Goal: Information Seeking & Learning: Learn about a topic

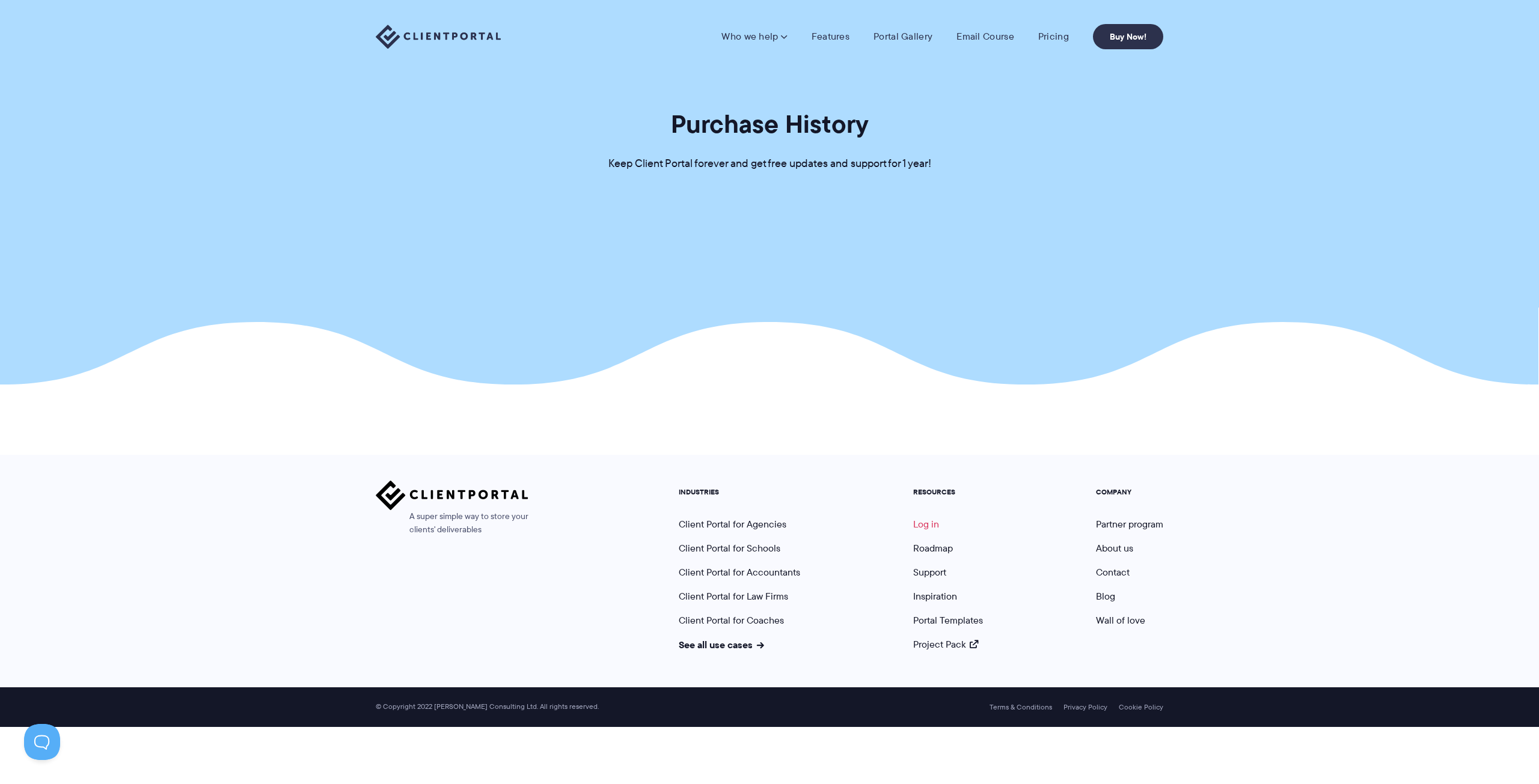
click at [922, 523] on link "Log in" at bounding box center [926, 524] width 26 height 14
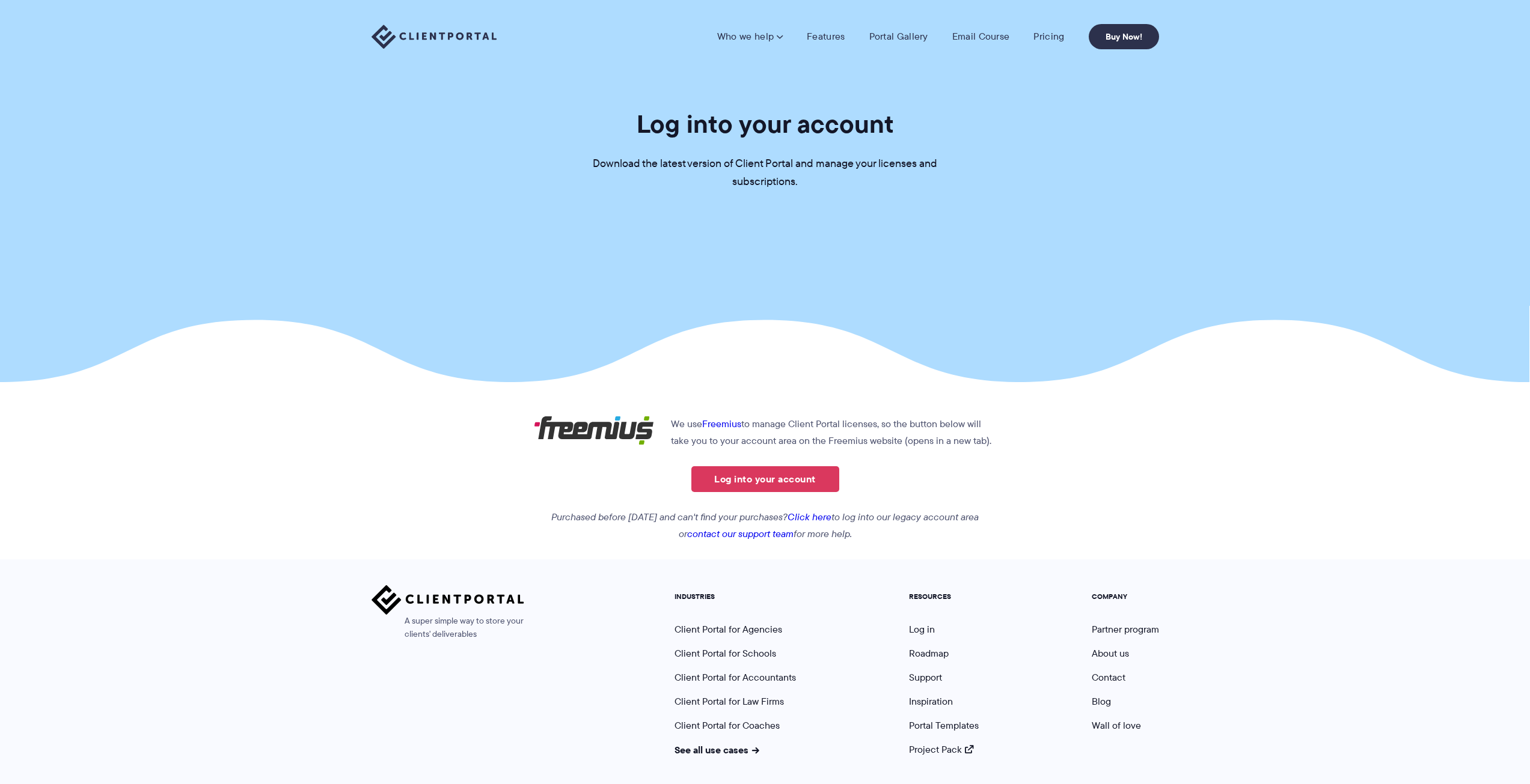
click at [769, 479] on link "Log into your account" at bounding box center [765, 479] width 148 height 26
click at [832, 41] on link "Features" at bounding box center [826, 36] width 38 height 12
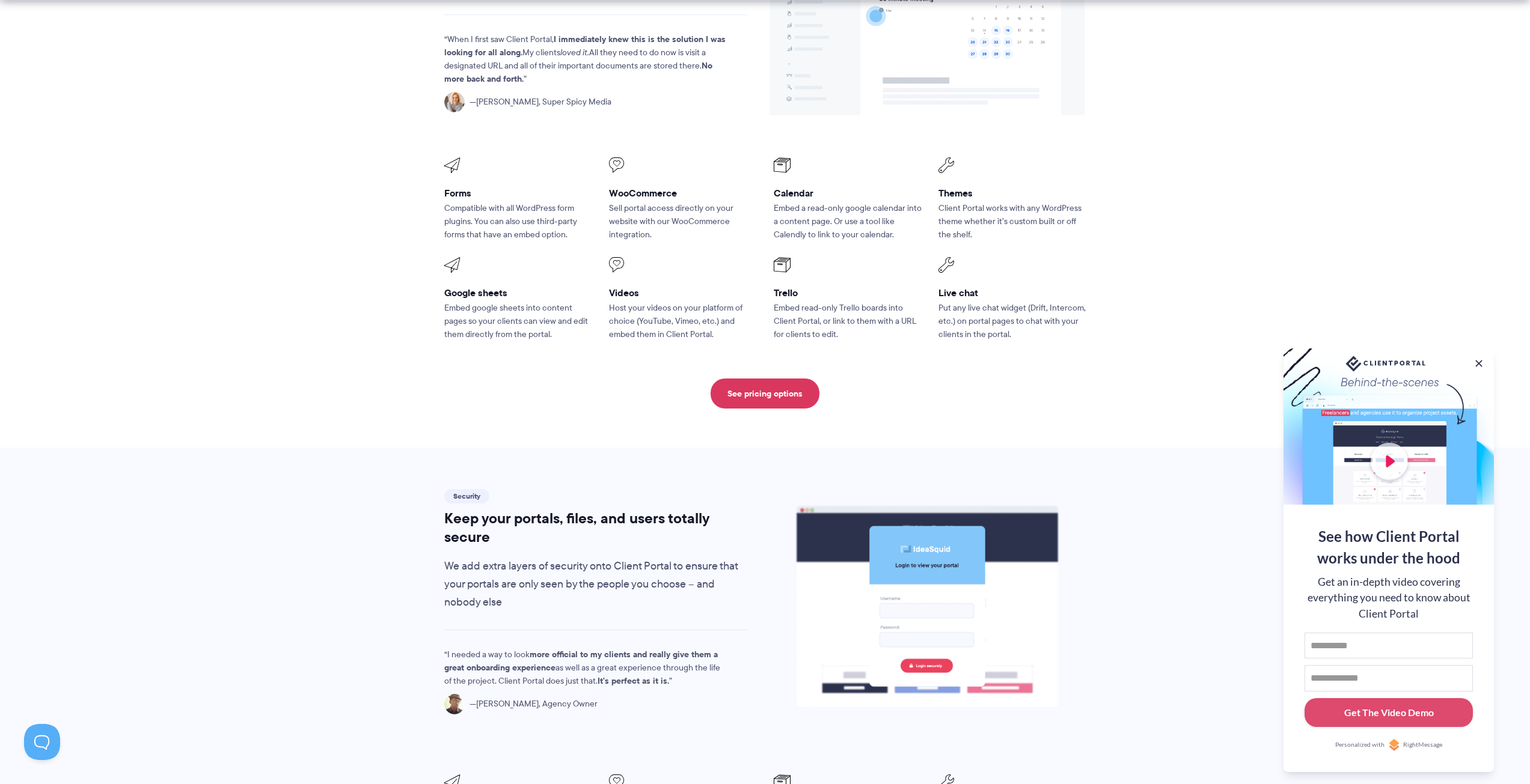
scroll to position [1562, 0]
click at [791, 377] on link "See pricing options" at bounding box center [765, 392] width 109 height 30
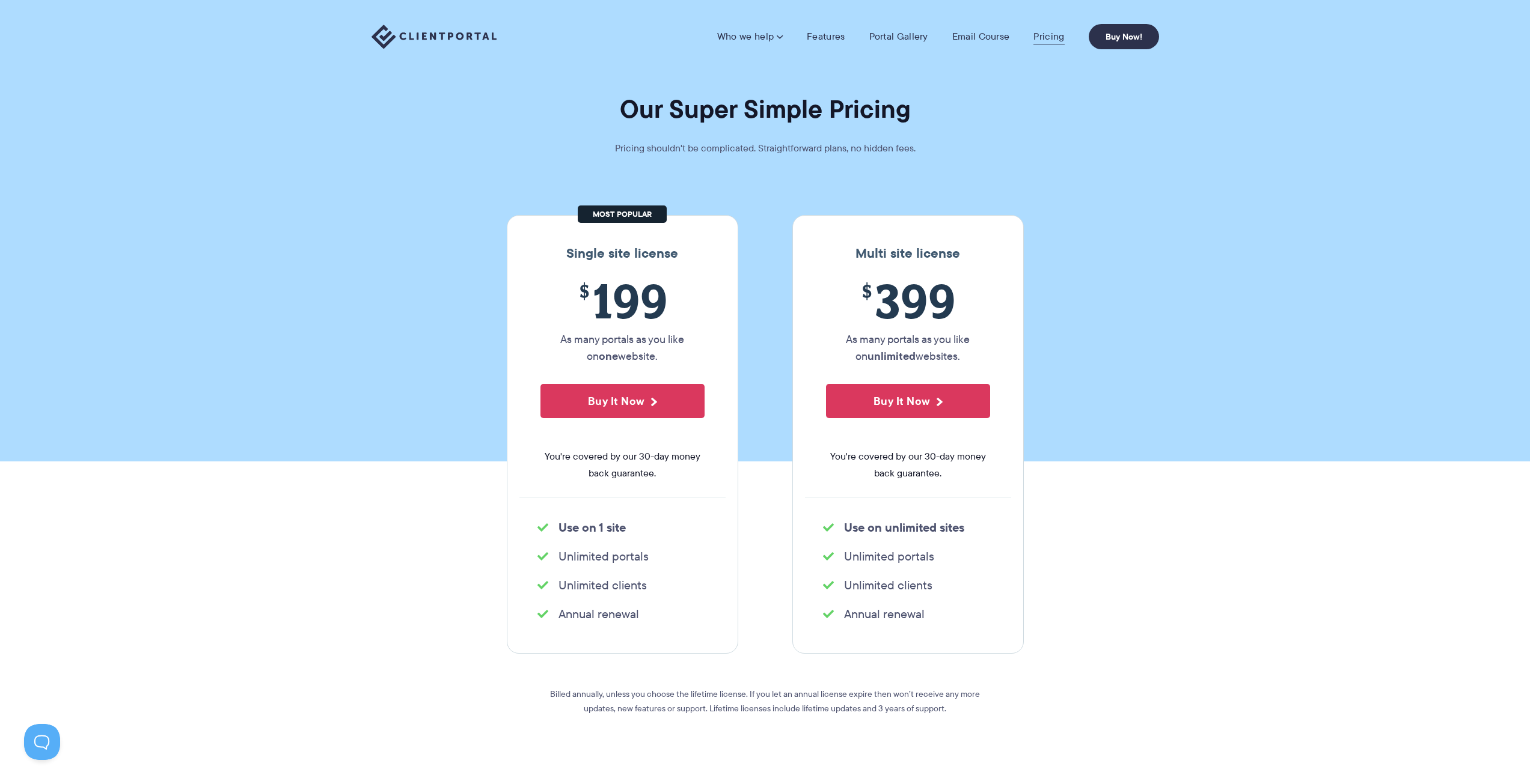
click at [1045, 36] on link "Pricing" at bounding box center [1048, 36] width 31 height 12
click at [1042, 40] on link "Pricing" at bounding box center [1048, 36] width 31 height 12
click at [831, 31] on link "Features" at bounding box center [826, 36] width 38 height 12
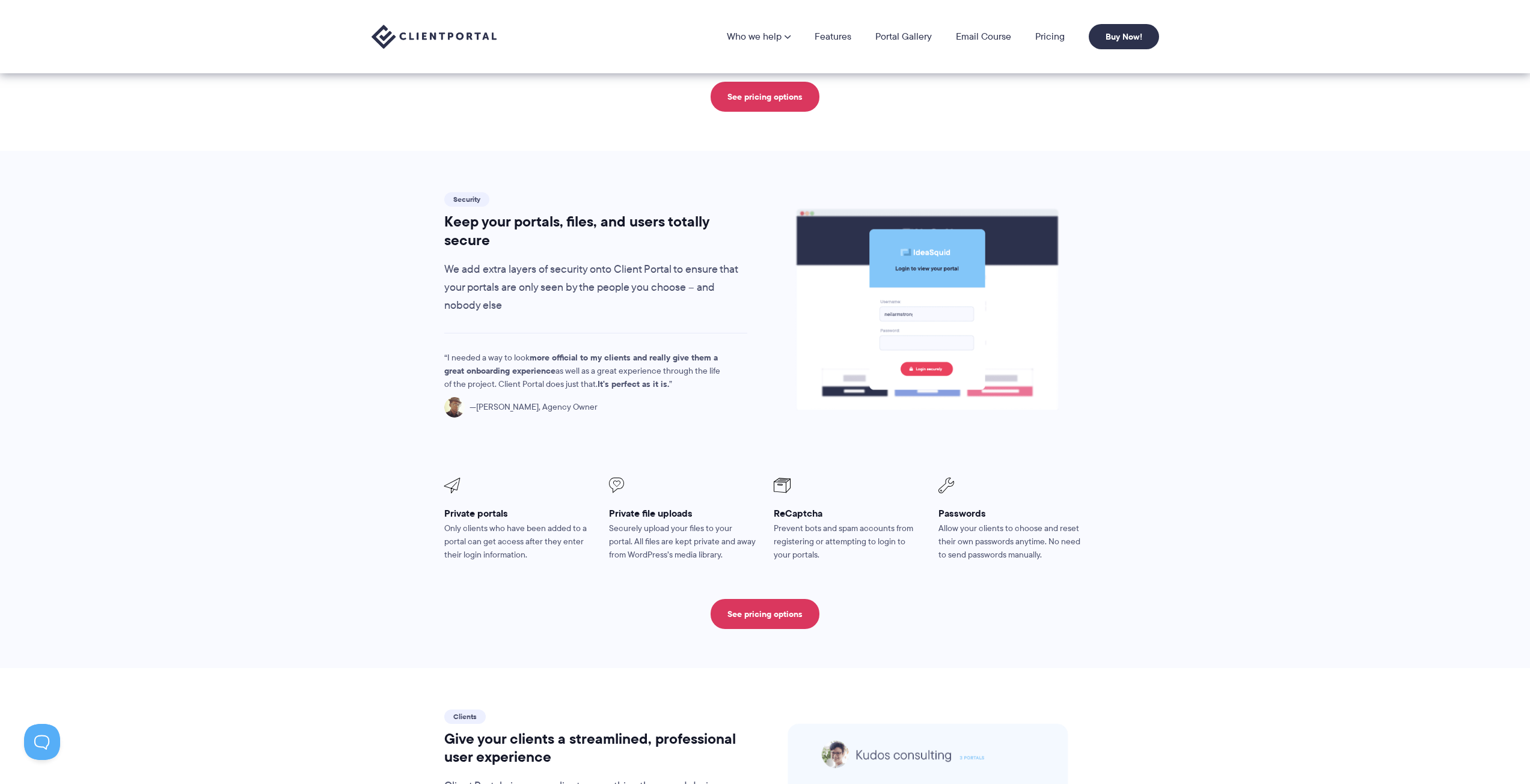
scroll to position [1806, 0]
